Goal: Communication & Community: Ask a question

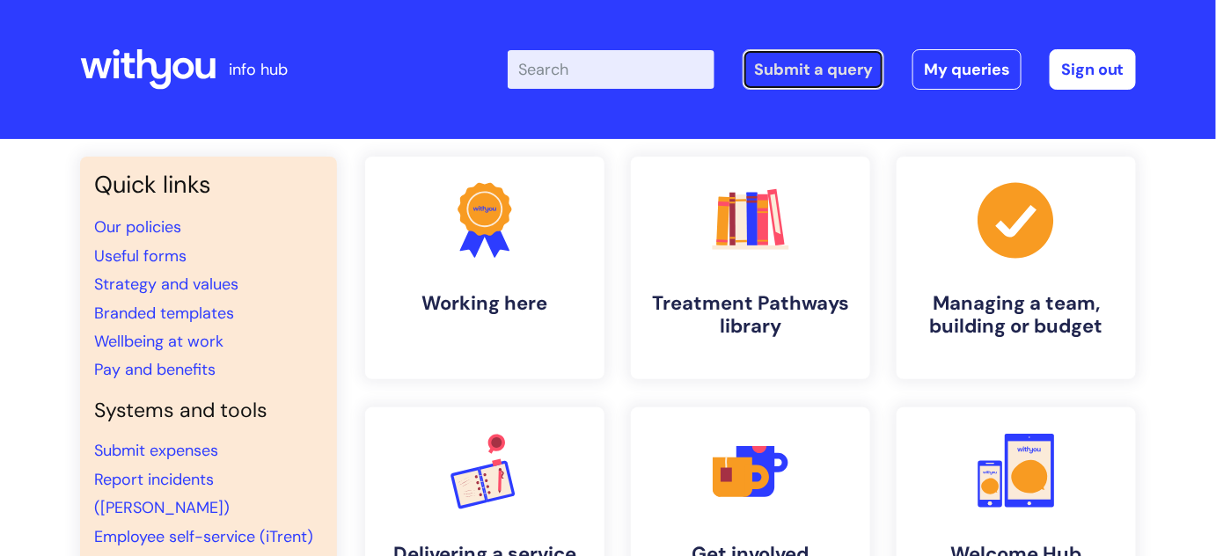
click at [757, 65] on link "Submit a query" at bounding box center [813, 69] width 142 height 40
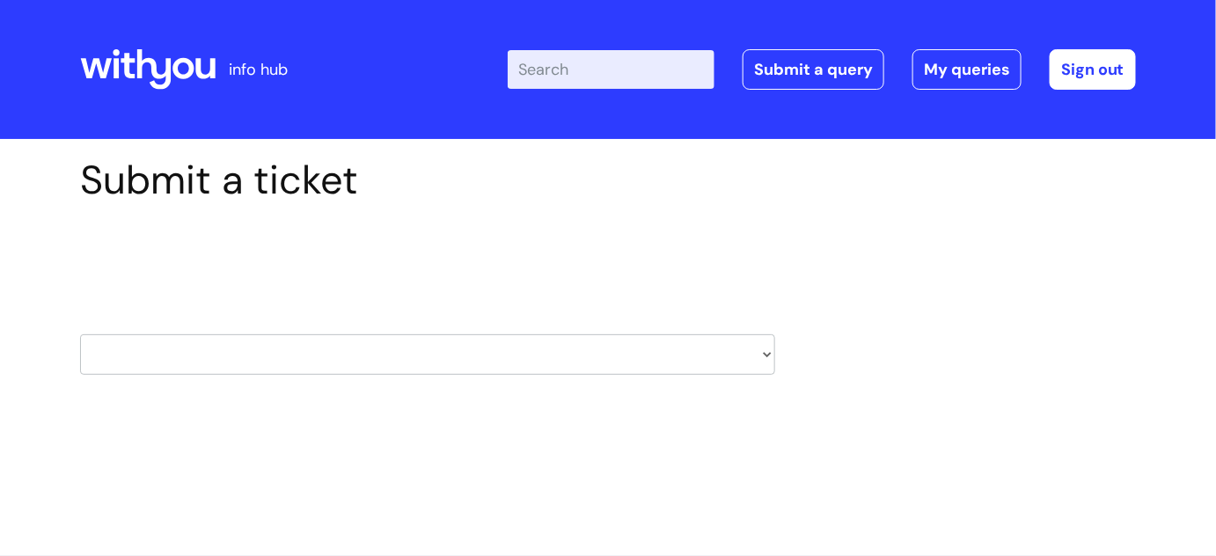
click at [572, 355] on select "HR / People IT and Support Clinical Drug Alerts Finance Accounts Data Support T…" at bounding box center [427, 354] width 695 height 40
select select "hr_/_people"
click at [80, 334] on select "HR / People IT and Support Clinical Drug Alerts Finance Accounts Data Support T…" at bounding box center [427, 354] width 695 height 40
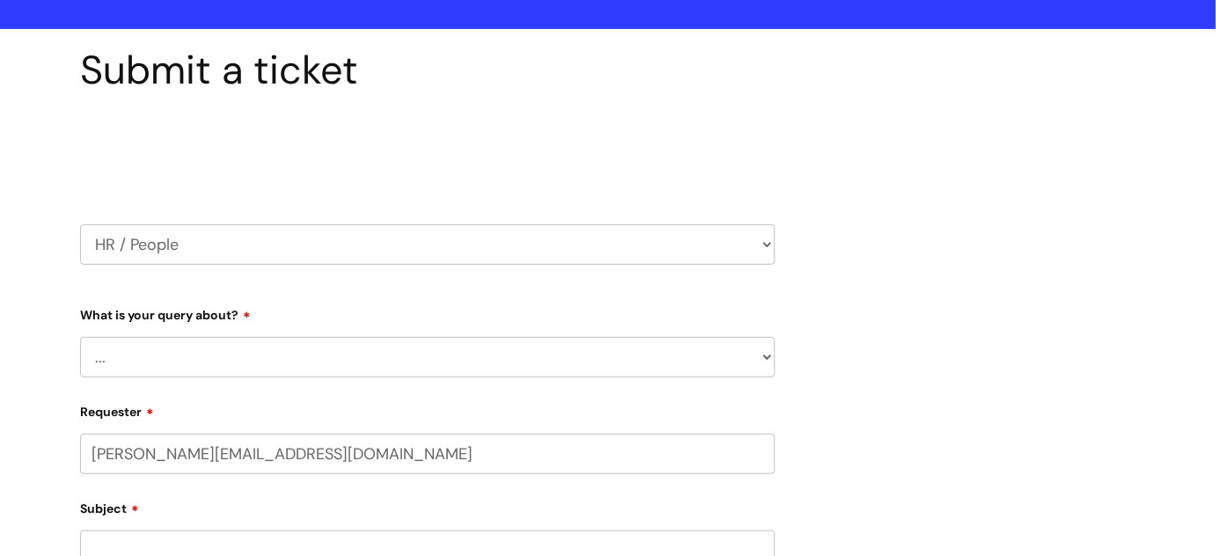
scroll to position [239, 0]
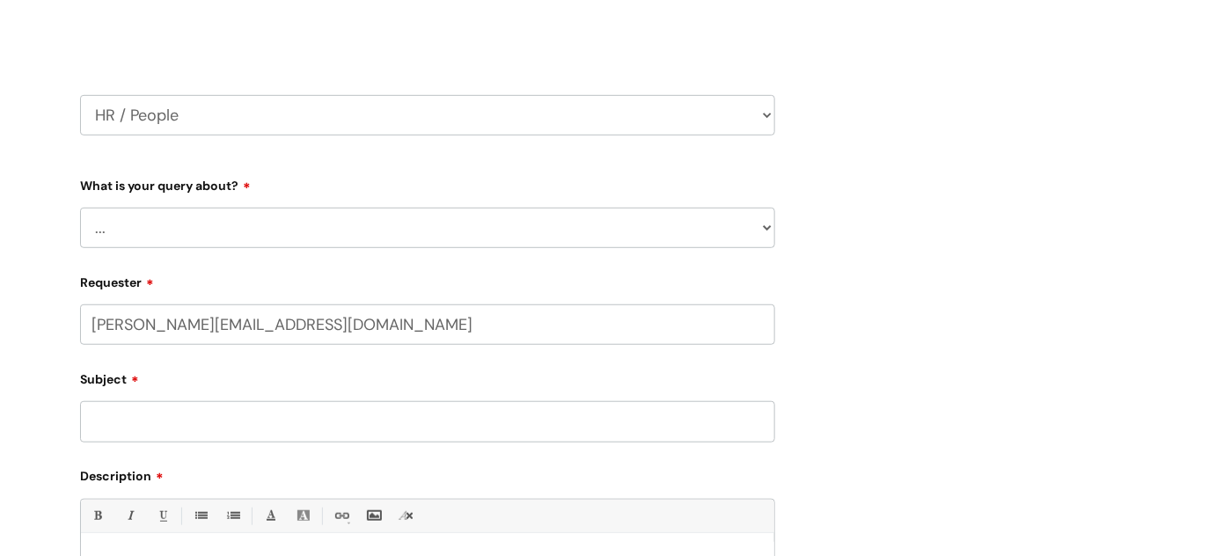
click at [182, 200] on div "What is your query about? ... Absence Query Holiday Query Employee change reque…" at bounding box center [427, 209] width 695 height 77
click at [179, 220] on select "... Absence Query Holiday Query Employee change request General HR Query iTrent…" at bounding box center [427, 228] width 695 height 40
select select "General HR Query"
click at [80, 208] on select "... Absence Query Holiday Query Employee change request General HR Query iTrent…" at bounding box center [427, 228] width 695 height 40
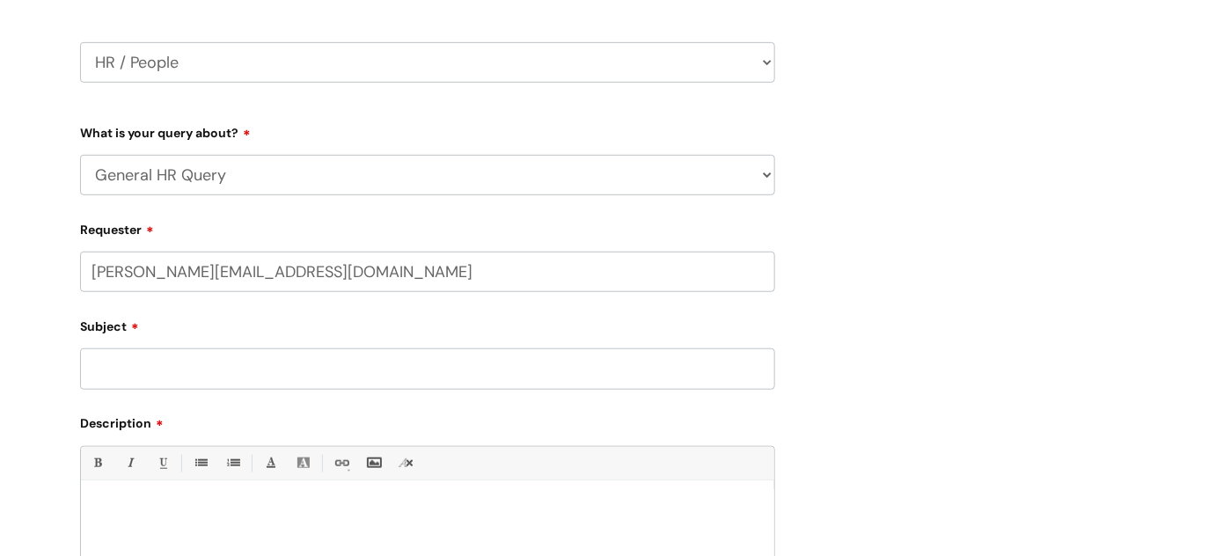
scroll to position [319, 0]
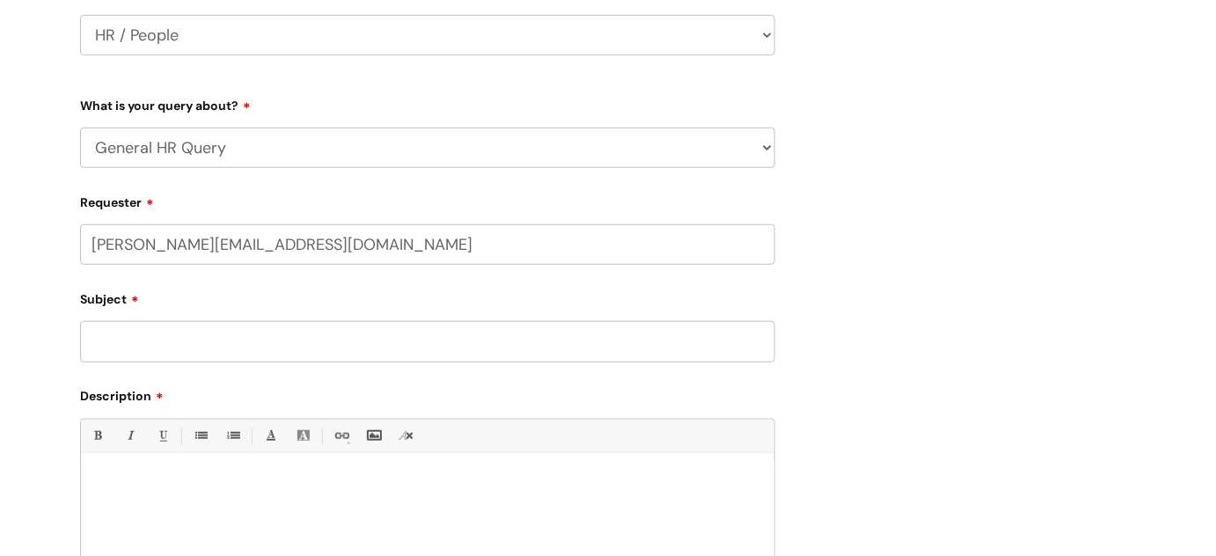
click at [206, 343] on input "Subject" at bounding box center [427, 341] width 695 height 40
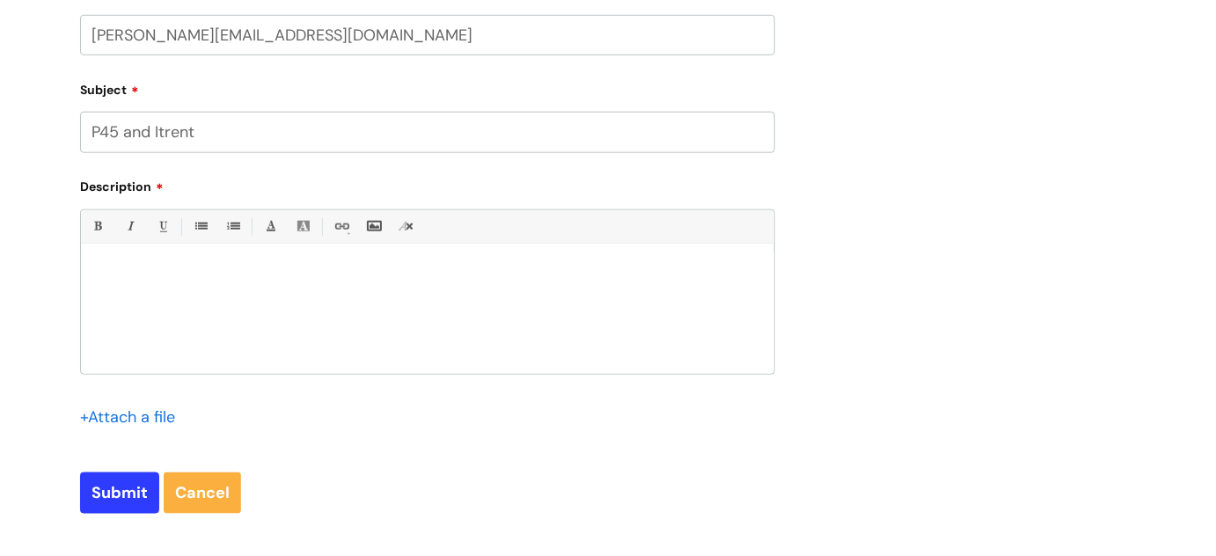
scroll to position [559, 0]
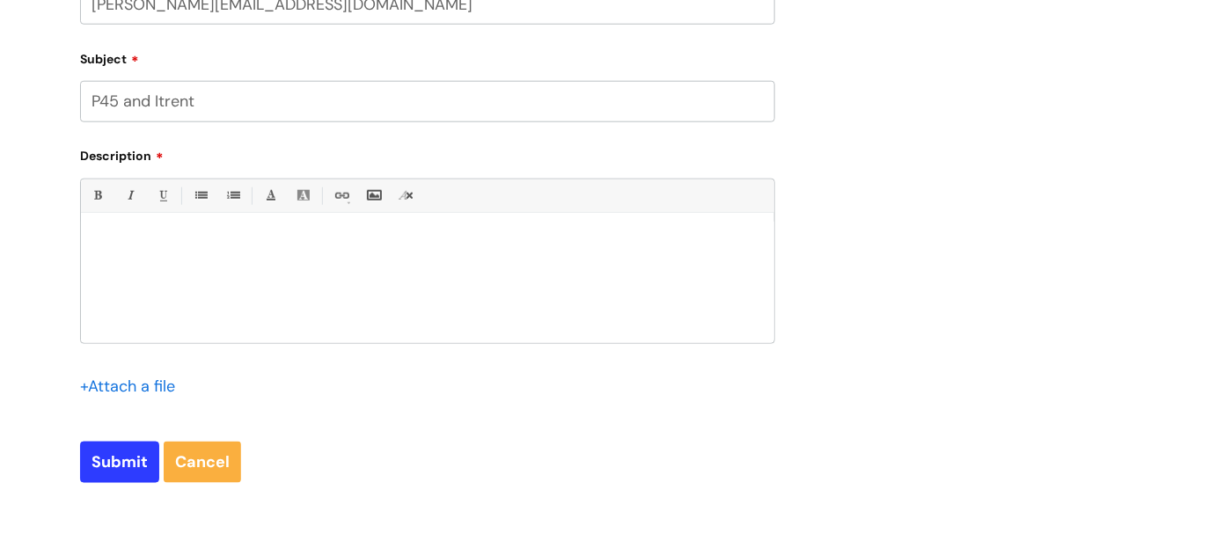
type input "P45 and Itrent"
click at [199, 233] on div at bounding box center [427, 282] width 693 height 121
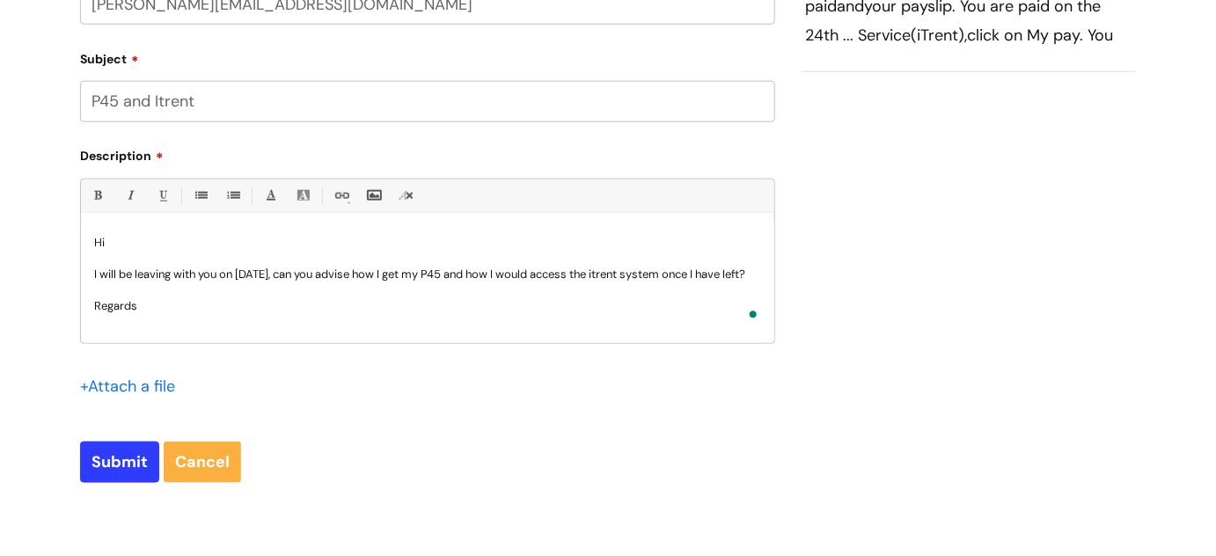
scroll to position [2, 0]
click at [99, 457] on input "Submit" at bounding box center [119, 462] width 79 height 40
type input "Please Wait..."
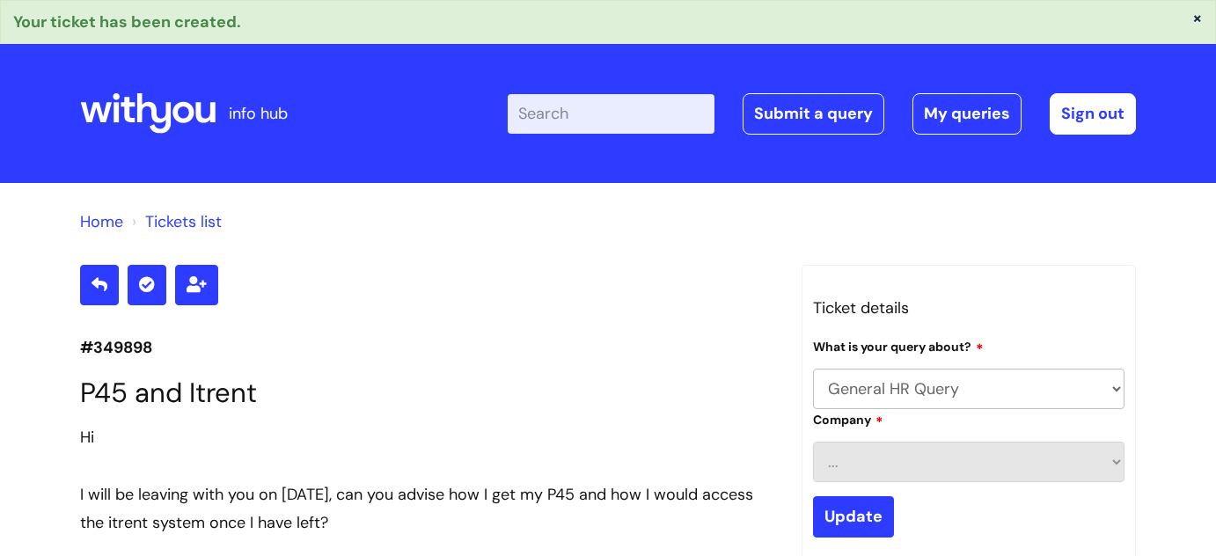
select select "General HR Query"
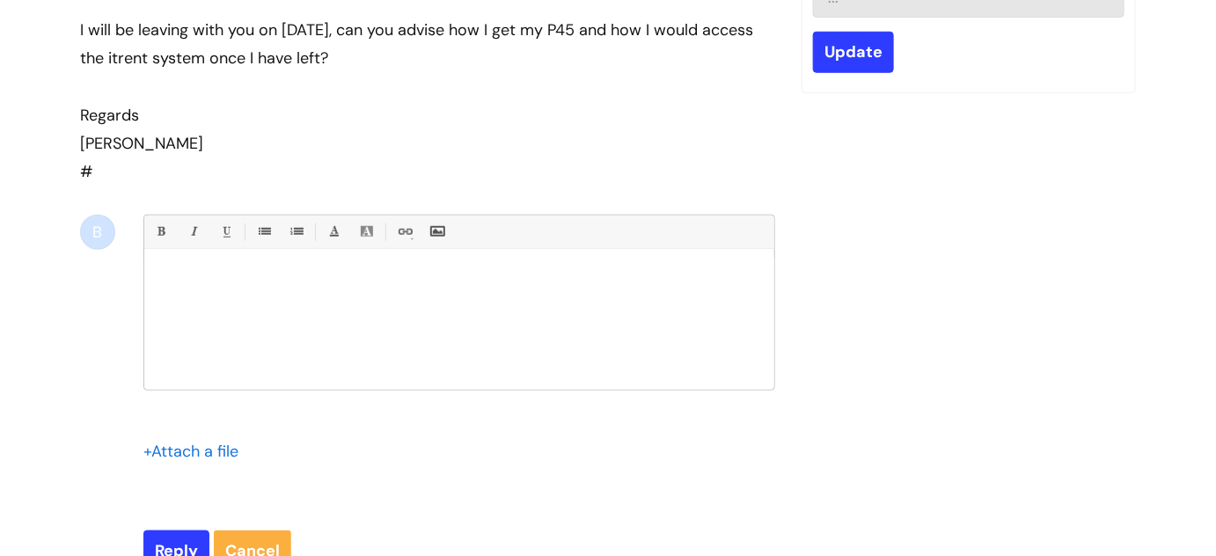
scroll to position [464, 0]
